Goal: Check status: Check status

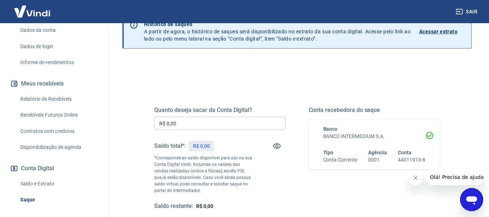
scroll to position [109, 0]
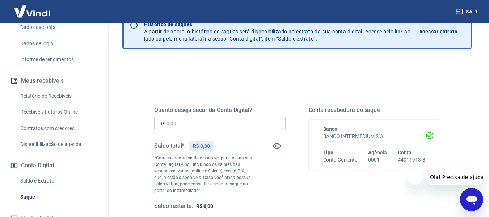
click at [46, 179] on link "Saldo e Extrato" at bounding box center [58, 180] width 82 height 15
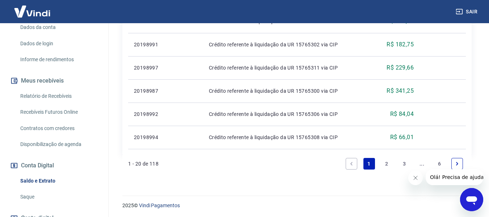
scroll to position [634, 0]
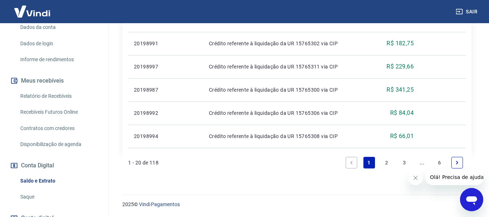
click at [388, 163] on link "2" at bounding box center [387, 163] width 12 height 12
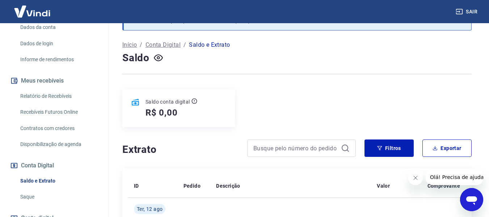
scroll to position [565, 0]
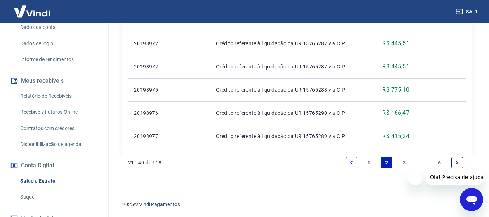
click at [403, 162] on link "3" at bounding box center [405, 163] width 12 height 12
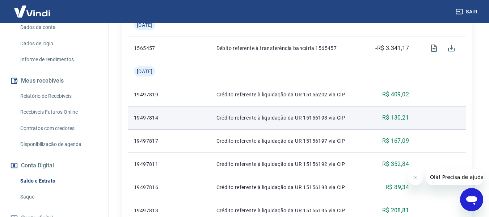
scroll to position [565, 0]
